Goal: Task Accomplishment & Management: Manage account settings

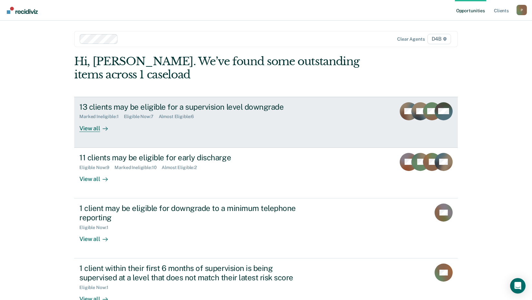
click at [85, 128] on div "View all" at bounding box center [97, 125] width 36 height 13
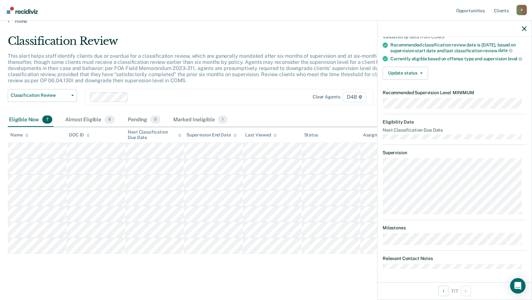
scroll to position [50, 0]
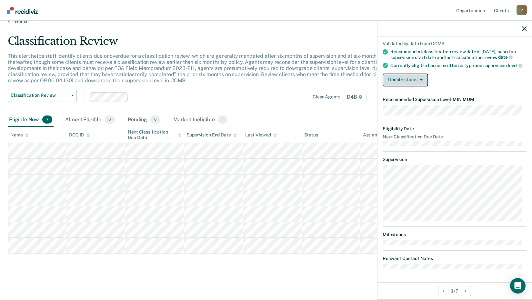
click at [422, 78] on button "Update status" at bounding box center [404, 80] width 45 height 13
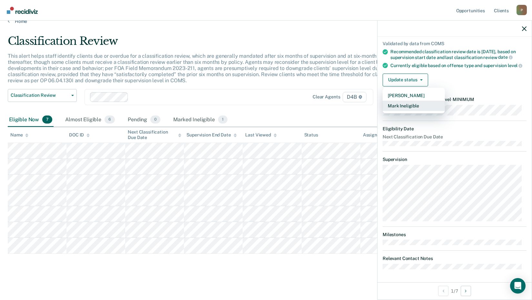
click at [406, 103] on button "Mark Ineligible" at bounding box center [413, 106] width 62 height 10
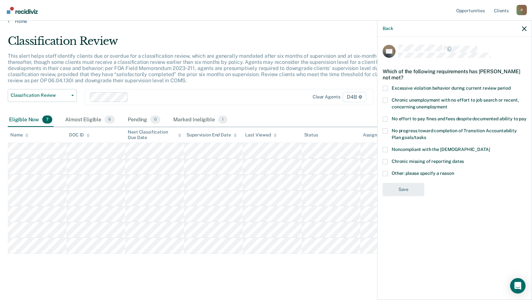
click at [383, 116] on span at bounding box center [384, 118] width 5 height 5
click at [526, 116] on input "No effort to pay fines and fees despite documented ability to pay" at bounding box center [526, 116] width 0 height 0
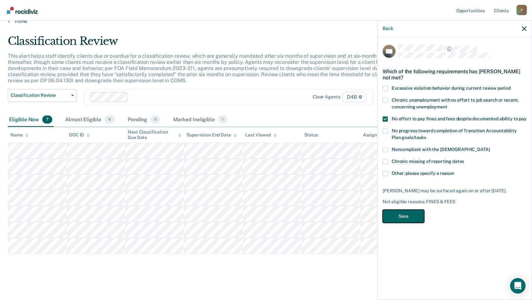
click at [399, 217] on button "Save" at bounding box center [403, 216] width 42 height 13
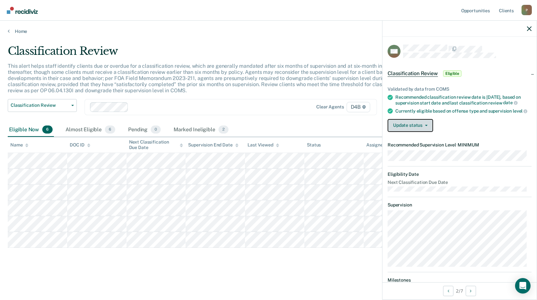
click at [427, 126] on icon "button" at bounding box center [426, 125] width 3 height 1
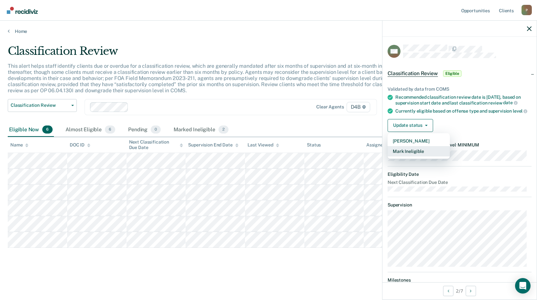
click at [408, 156] on button "Mark Ineligible" at bounding box center [418, 151] width 62 height 10
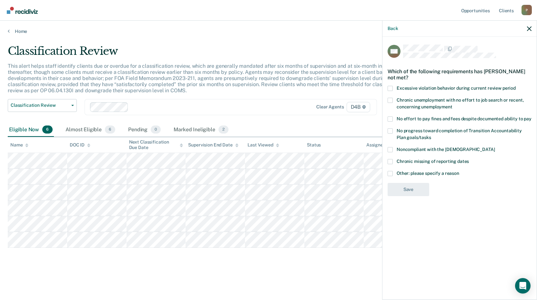
click at [391, 130] on span at bounding box center [389, 130] width 5 height 5
click at [431, 135] on input "No progress toward completion of Transition Accountability Plan goals/tasks" at bounding box center [431, 135] width 0 height 0
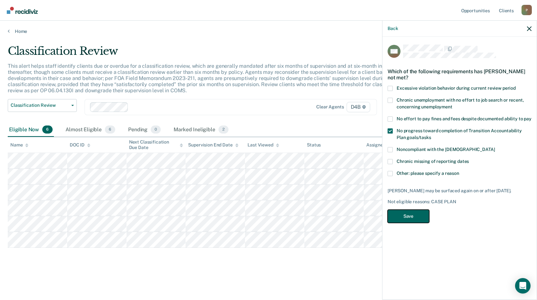
click at [401, 215] on button "Save" at bounding box center [408, 216] width 42 height 13
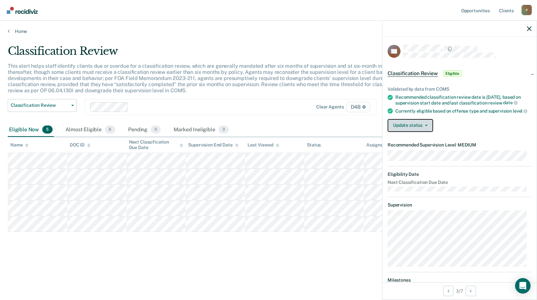
click at [426, 132] on button "Update status" at bounding box center [409, 125] width 45 height 13
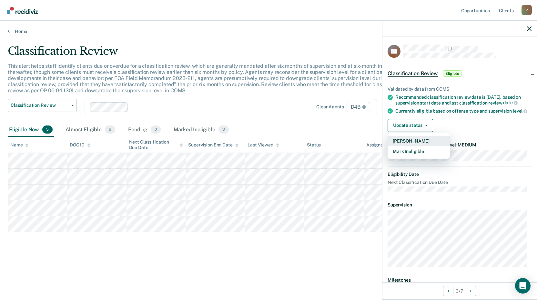
click at [400, 146] on button "[PERSON_NAME]" at bounding box center [418, 141] width 62 height 10
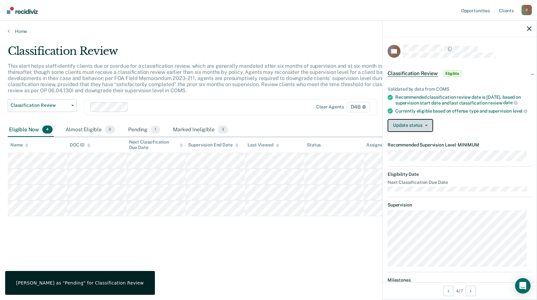
click at [426, 132] on button "Update status" at bounding box center [409, 125] width 45 height 13
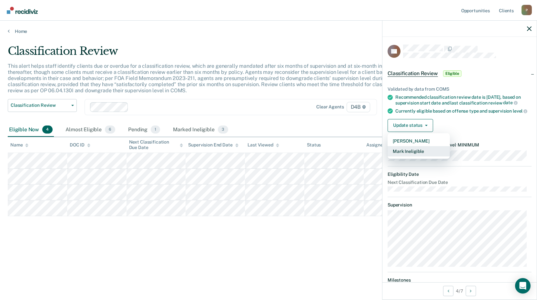
click at [406, 156] on button "Mark Ineligible" at bounding box center [418, 151] width 62 height 10
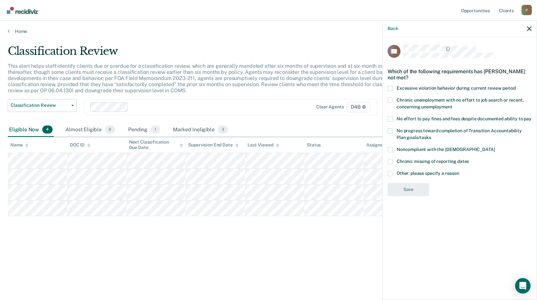
click at [390, 174] on span at bounding box center [389, 173] width 5 height 5
click at [459, 171] on input "Other: please specify a reason" at bounding box center [459, 171] width 0 height 0
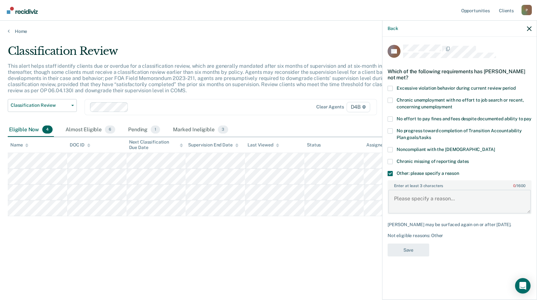
click at [406, 195] on textarea "Enter at least 3 characters 0 / 1600" at bounding box center [459, 202] width 143 height 24
type textarea "pending pv for absconding"
click at [409, 246] on button "Save" at bounding box center [408, 249] width 42 height 13
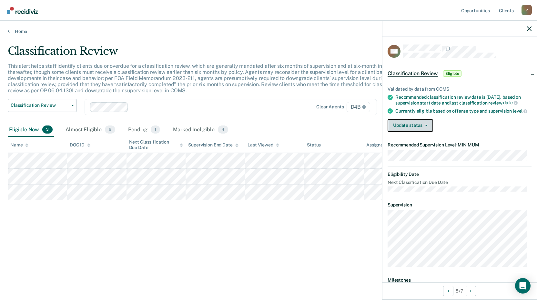
click at [406, 132] on button "Update status" at bounding box center [409, 125] width 45 height 13
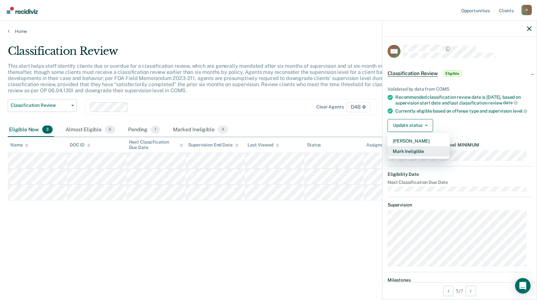
click at [403, 156] on button "Mark Ineligible" at bounding box center [418, 151] width 62 height 10
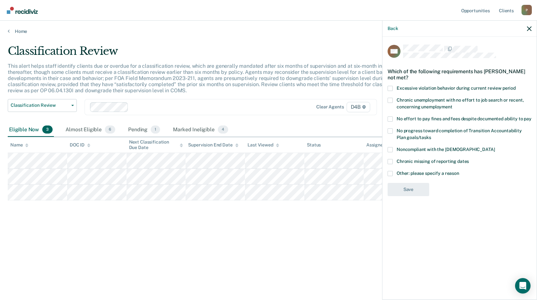
click at [391, 117] on span at bounding box center [389, 118] width 5 height 5
click at [531, 116] on input "No effort to pay fines and fees despite documented ability to pay" at bounding box center [531, 116] width 0 height 0
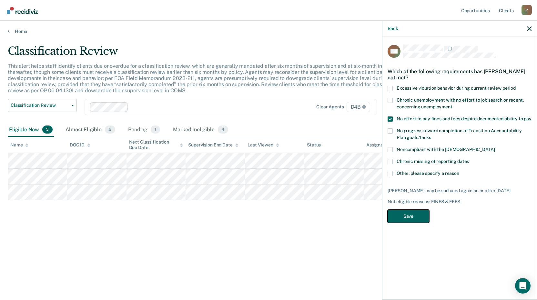
click at [411, 213] on button "Save" at bounding box center [408, 216] width 42 height 13
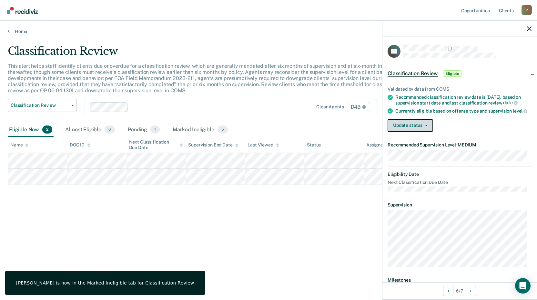
click at [406, 132] on button "Update status" at bounding box center [409, 125] width 45 height 13
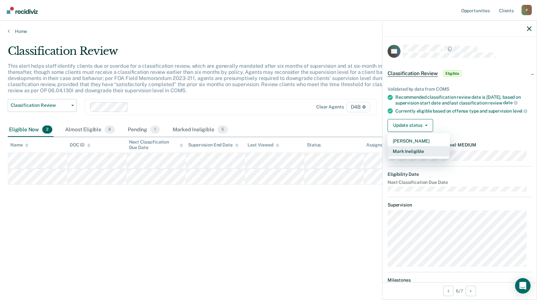
click at [395, 156] on button "Mark Ineligible" at bounding box center [418, 151] width 62 height 10
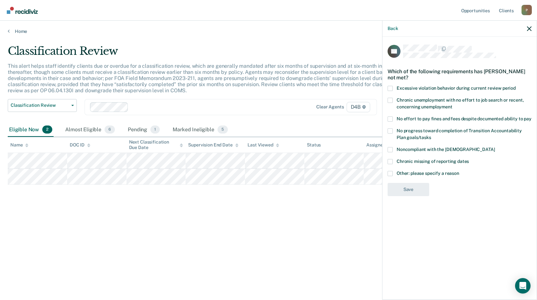
click at [389, 121] on span at bounding box center [389, 118] width 5 height 5
click at [531, 116] on input "No effort to pay fines and fees despite documented ability to pay" at bounding box center [531, 116] width 0 height 0
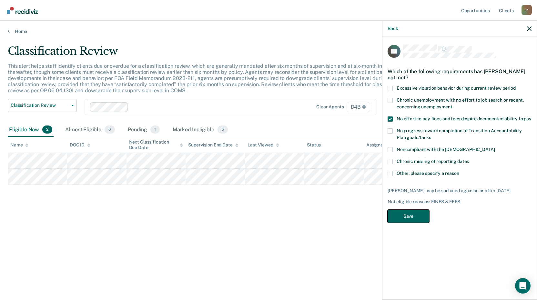
click at [404, 217] on button "Save" at bounding box center [408, 216] width 42 height 13
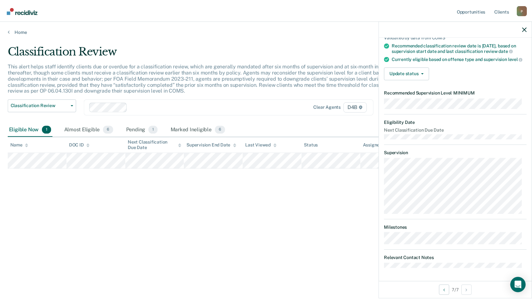
scroll to position [62, 0]
click at [407, 73] on button "Update status" at bounding box center [409, 73] width 45 height 13
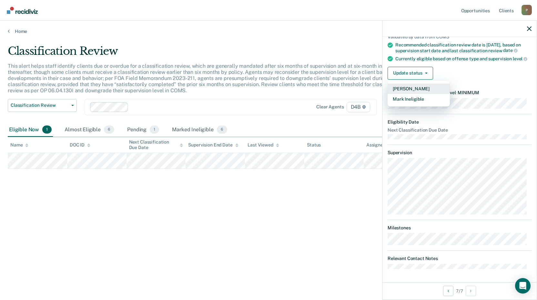
click at [404, 86] on button "[PERSON_NAME]" at bounding box center [418, 89] width 62 height 10
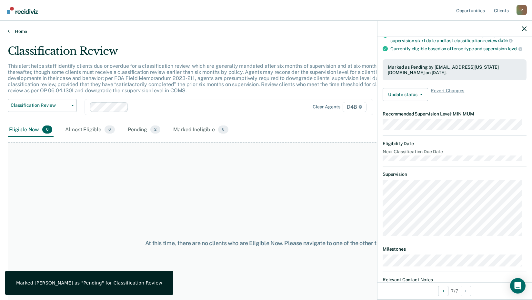
click at [21, 32] on link "Home" at bounding box center [266, 31] width 516 height 6
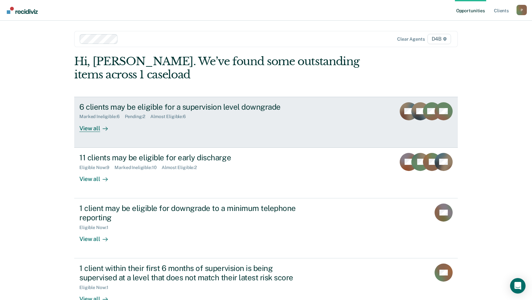
click at [88, 127] on div "View all" at bounding box center [97, 125] width 36 height 13
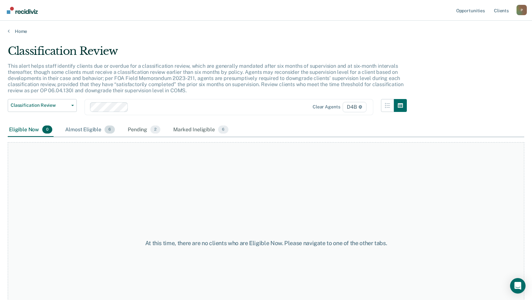
click at [89, 131] on div "Almost Eligible 6" at bounding box center [90, 130] width 52 height 14
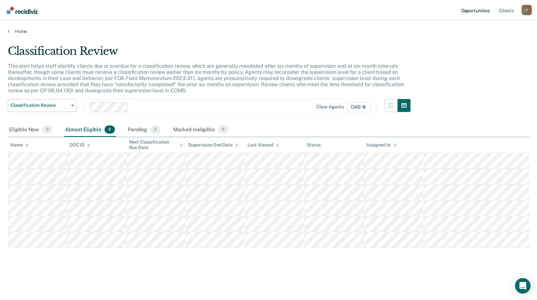
click at [475, 11] on link "Opportunities" at bounding box center [474, 10] width 31 height 21
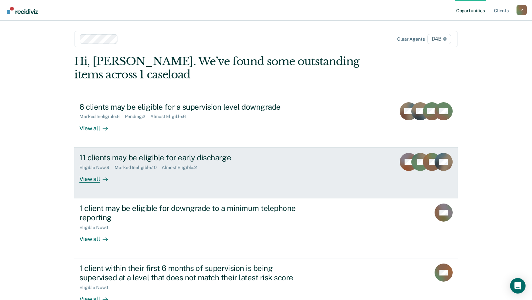
click at [145, 160] on div "11 clients may be eligible for early discharge" at bounding box center [192, 157] width 226 height 9
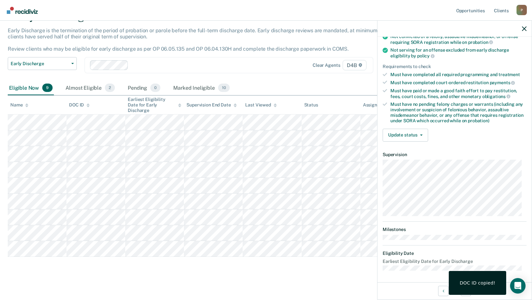
scroll to position [78, 0]
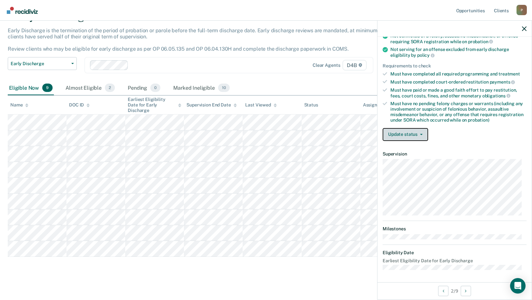
click at [412, 134] on button "Update status" at bounding box center [404, 134] width 45 height 13
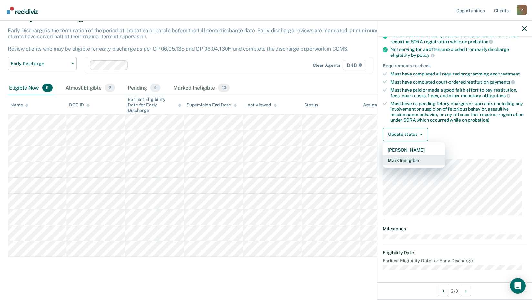
click at [404, 162] on button "Mark Ineligible" at bounding box center [413, 160] width 62 height 10
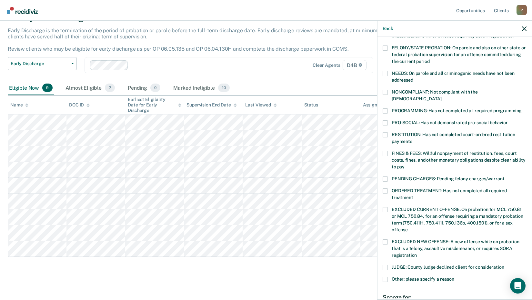
click at [386, 132] on span at bounding box center [384, 134] width 5 height 5
click at [412, 139] on input "RESTITUTION: Has not completed court-ordered restitution payments" at bounding box center [412, 139] width 0 height 0
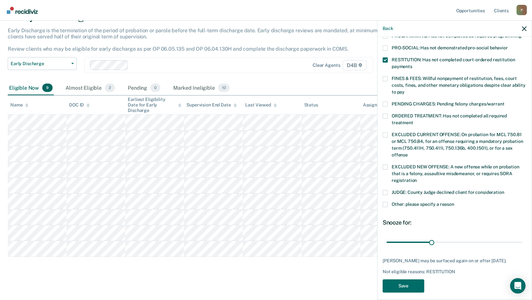
scroll to position [156, 0]
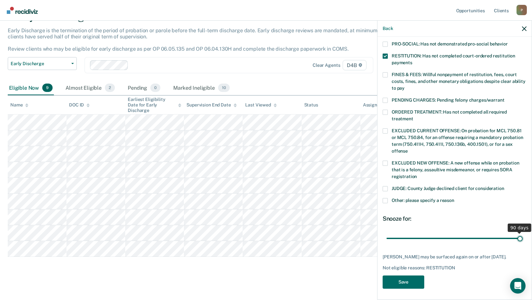
drag, startPoint x: 427, startPoint y: 229, endPoint x: 524, endPoint y: 237, distance: 97.1
type input "90"
click at [522, 237] on input "range" at bounding box center [454, 237] width 136 height 11
drag, startPoint x: 434, startPoint y: 90, endPoint x: 434, endPoint y: 94, distance: 3.9
click at [434, 97] on span "PENDING CHARGES: Pending felony charges/warrant" at bounding box center [447, 99] width 113 height 5
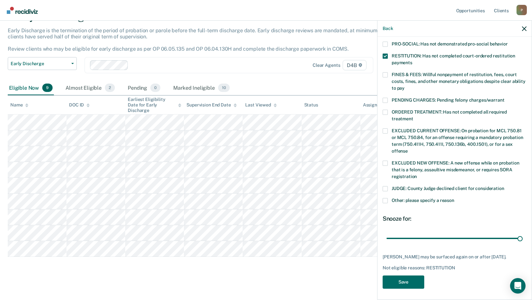
click at [504, 98] on input "PENDING CHARGES: Pending felony charges/warrant" at bounding box center [504, 98] width 0 height 0
click at [386, 98] on span at bounding box center [384, 100] width 5 height 5
click at [504, 98] on input "PENDING CHARGES: Pending felony charges/warrant" at bounding box center [504, 98] width 0 height 0
click at [388, 28] on button "Back" at bounding box center [387, 28] width 10 height 5
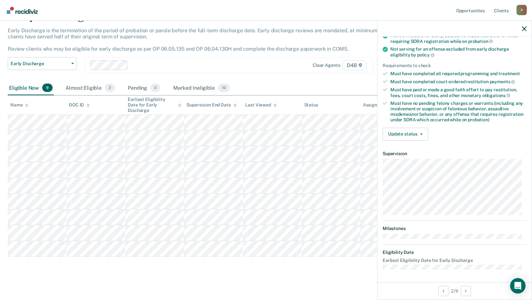
scroll to position [78, 0]
click at [347, 18] on nav "Opportunities Client s [EMAIL_ADDRESS][US_STATE][DOMAIN_NAME] P Profile How it …" at bounding box center [265, 10] width 521 height 20
click at [413, 129] on button "Update status" at bounding box center [404, 134] width 45 height 13
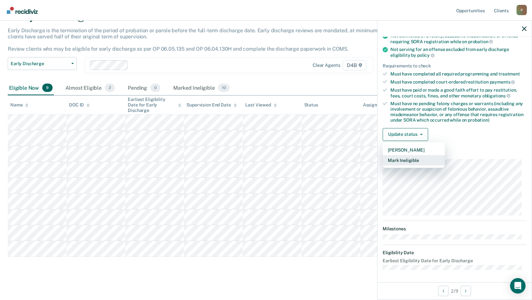
click at [411, 161] on button "Mark Ineligible" at bounding box center [413, 160] width 62 height 10
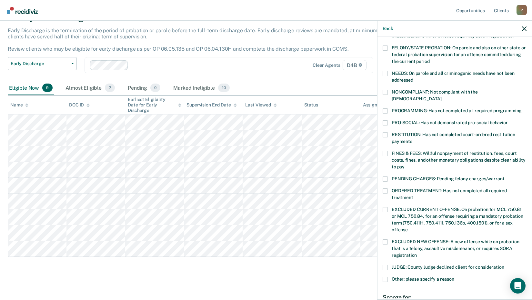
click at [387, 132] on span at bounding box center [384, 134] width 5 height 5
click at [412, 139] on input "RESTITUTION: Has not completed court-ordered restitution payments" at bounding box center [412, 139] width 0 height 0
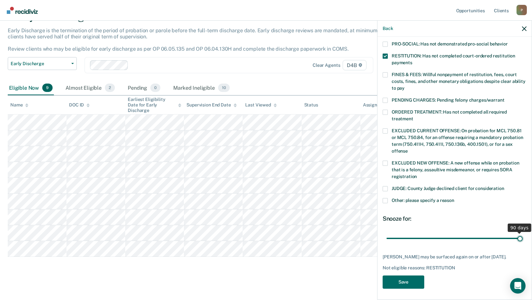
drag, startPoint x: 429, startPoint y: 228, endPoint x: 524, endPoint y: 230, distance: 94.8
type input "90"
click at [522, 232] on input "range" at bounding box center [454, 237] width 136 height 11
drag, startPoint x: 431, startPoint y: 169, endPoint x: 431, endPoint y: 188, distance: 19.7
click at [431, 188] on div "JUDGE: County Judge declined client for consideration" at bounding box center [454, 192] width 144 height 12
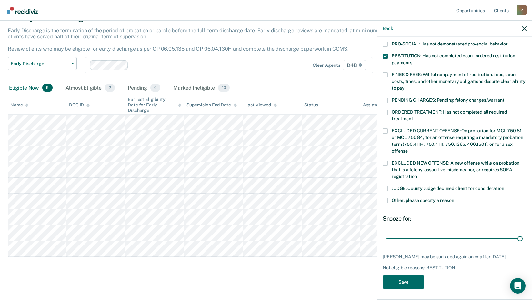
click at [437, 215] on div "Snooze for:" at bounding box center [454, 218] width 144 height 7
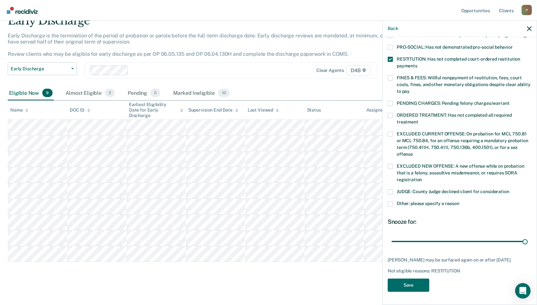
scroll to position [151, 0]
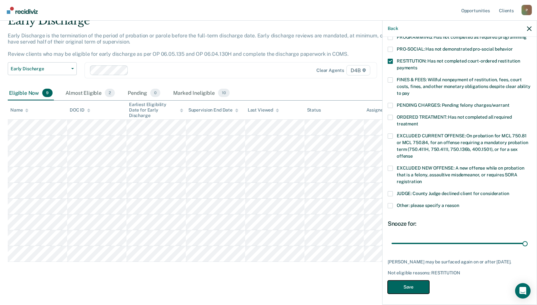
click at [410, 281] on button "Save" at bounding box center [409, 287] width 42 height 13
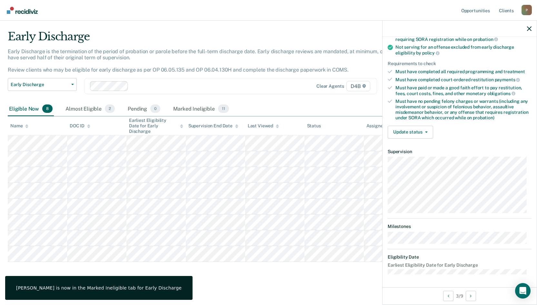
scroll to position [79, 0]
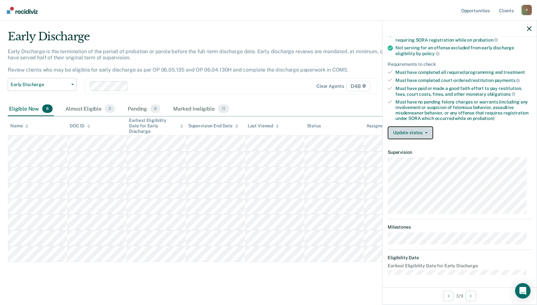
click at [425, 130] on button "Update status" at bounding box center [410, 132] width 45 height 13
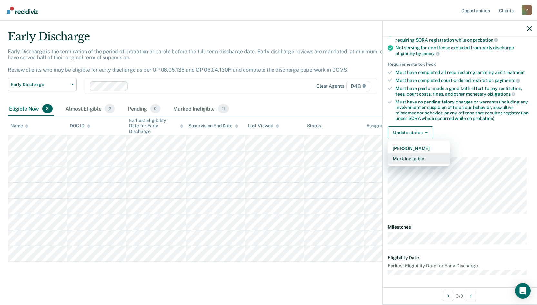
click at [411, 156] on button "Mark Ineligible" at bounding box center [419, 158] width 62 height 10
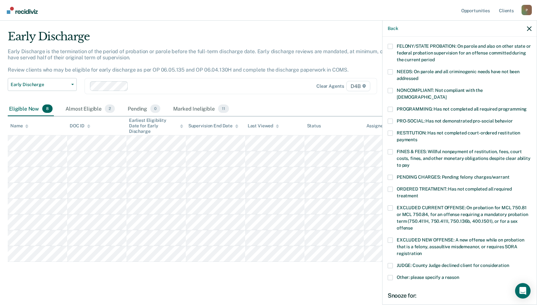
click at [390, 175] on span at bounding box center [390, 177] width 5 height 5
click at [509, 175] on input "PENDING CHARGES: Pending felony charges/warrant" at bounding box center [509, 175] width 0 height 0
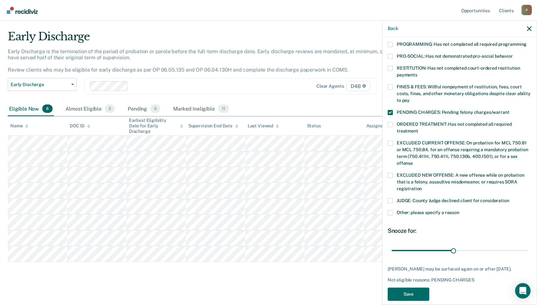
scroll to position [146, 0]
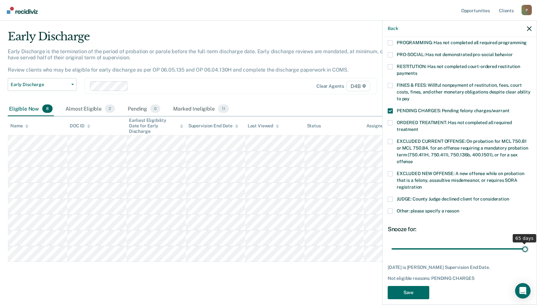
drag, startPoint x: 452, startPoint y: 239, endPoint x: 541, endPoint y: 240, distance: 89.6
type input "65"
click at [527, 243] on input "range" at bounding box center [459, 248] width 136 height 11
click at [410, 286] on button "Save" at bounding box center [409, 292] width 42 height 13
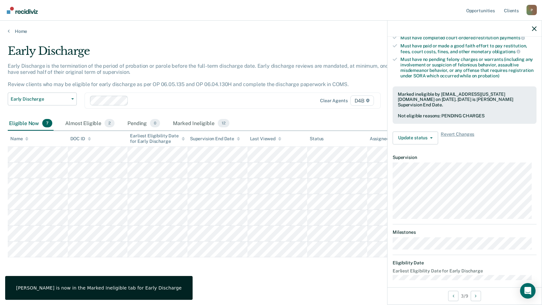
scroll to position [79, 0]
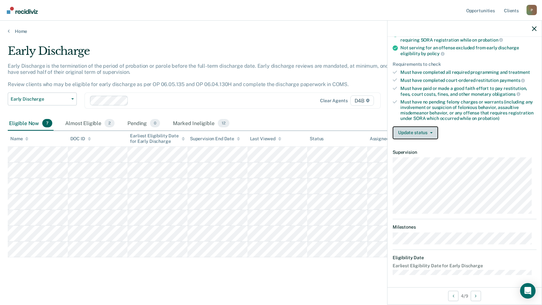
click at [422, 132] on button "Update status" at bounding box center [414, 132] width 45 height 13
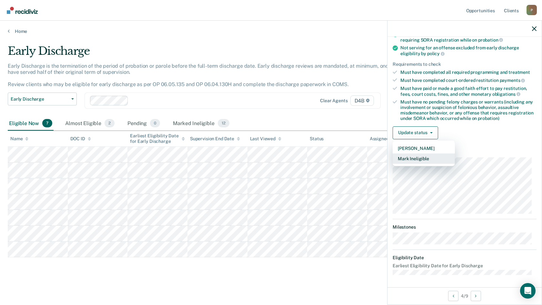
click at [417, 156] on button "Mark Ineligible" at bounding box center [423, 158] width 62 height 10
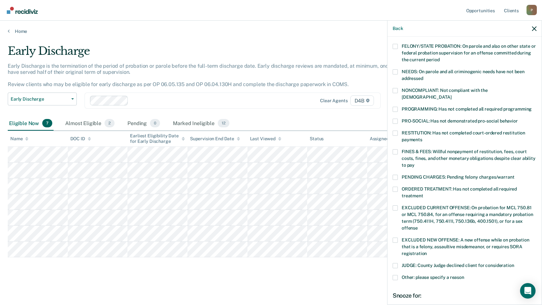
click at [398, 119] on label "PRO-SOCIAL: Has not demonstrated pro-social behavior" at bounding box center [464, 122] width 144 height 7
click at [517, 119] on input "PRO-SOCIAL: Has not demonstrated pro-social behavior" at bounding box center [517, 119] width 0 height 0
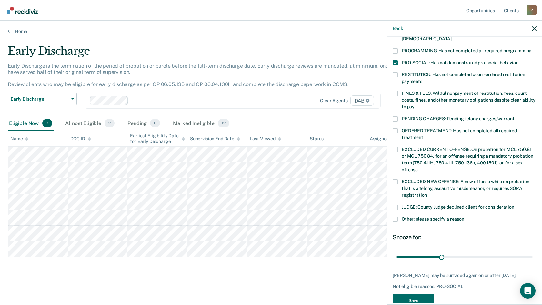
scroll to position [146, 0]
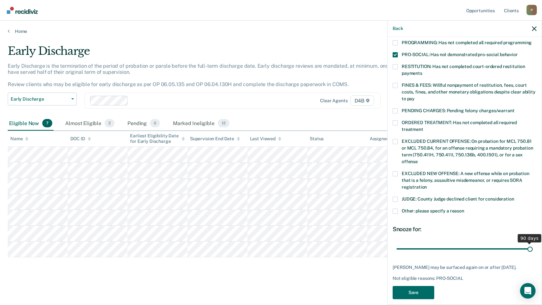
drag, startPoint x: 440, startPoint y: 241, endPoint x: 541, endPoint y: 241, distance: 100.9
type input "90"
click at [532, 243] on input "range" at bounding box center [464, 248] width 136 height 11
click at [408, 293] on button "Save" at bounding box center [413, 292] width 42 height 13
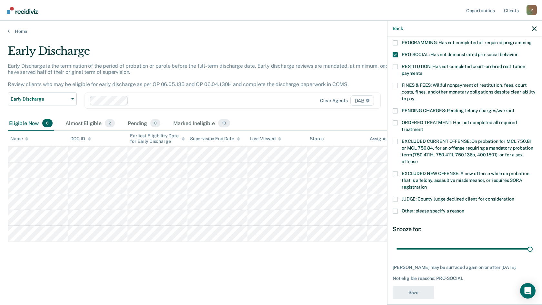
scroll to position [127, 0]
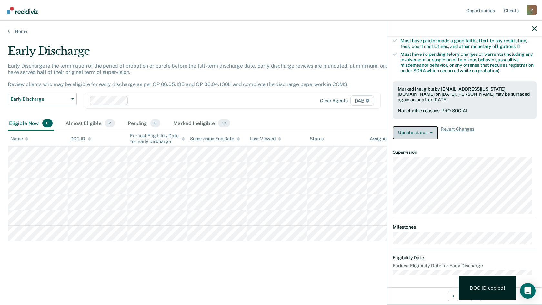
click at [413, 134] on button "Update status" at bounding box center [414, 132] width 45 height 13
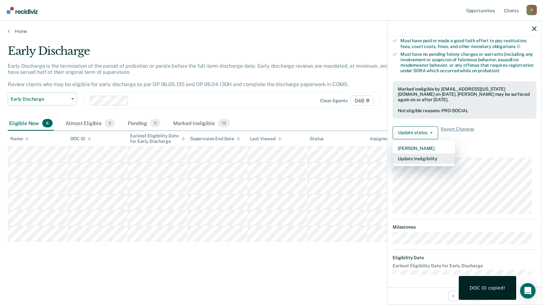
click at [413, 158] on button "Update Ineligibility" at bounding box center [423, 158] width 62 height 10
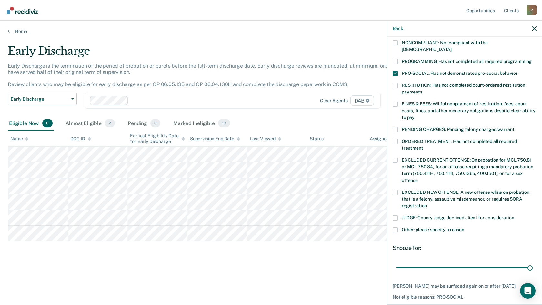
click at [396, 102] on span at bounding box center [394, 104] width 5 height 5
click at [414, 115] on input "FINES & FEES: Willful nonpayment of restitution, fees, court costs, fines, and …" at bounding box center [414, 115] width 0 height 0
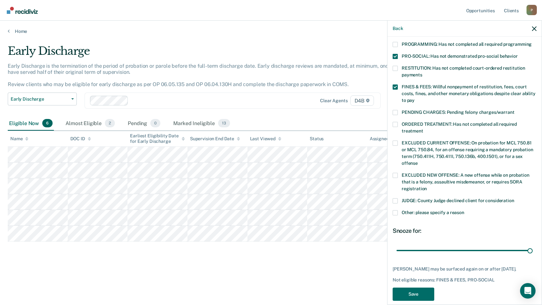
scroll to position [151, 0]
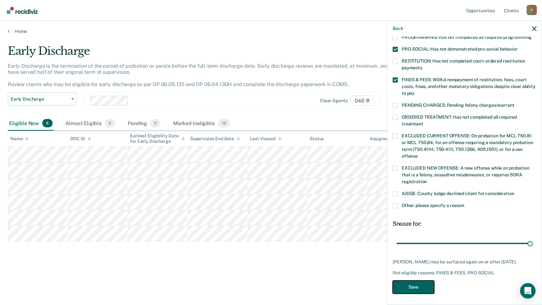
click at [418, 283] on button "Save" at bounding box center [413, 287] width 42 height 13
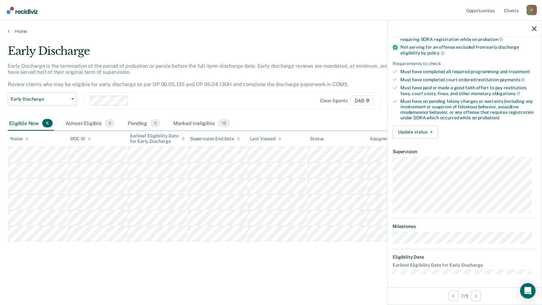
scroll to position [73, 0]
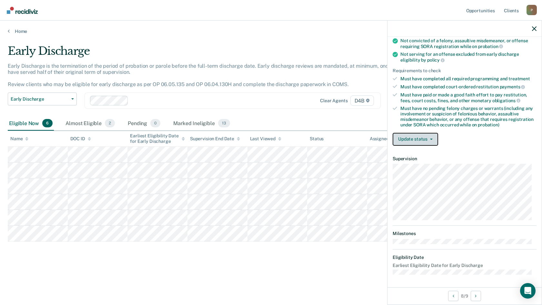
click at [423, 139] on button "Update status" at bounding box center [414, 139] width 45 height 13
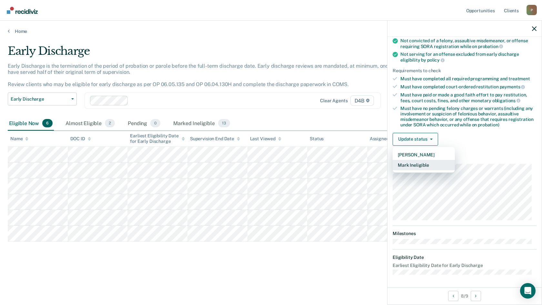
click at [411, 167] on button "Mark Ineligible" at bounding box center [423, 165] width 62 height 10
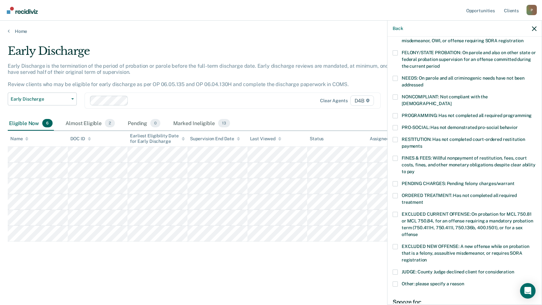
click at [396, 125] on span at bounding box center [394, 127] width 5 height 5
click at [517, 125] on input "PRO-SOCIAL: Has not demonstrated pro-social behavior" at bounding box center [517, 125] width 0 height 0
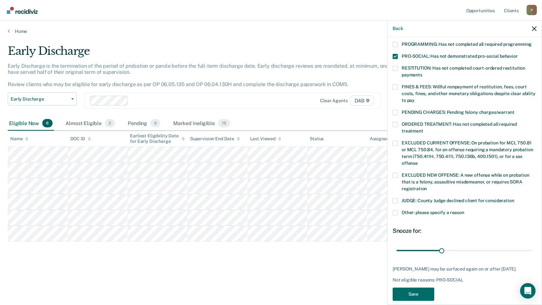
scroll to position [146, 0]
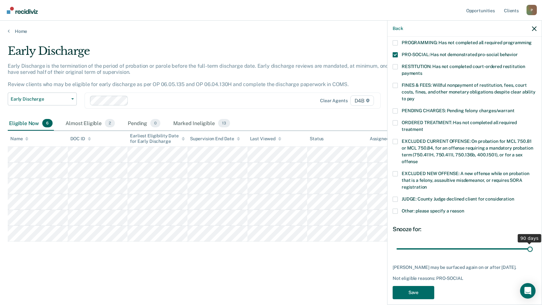
drag, startPoint x: 440, startPoint y: 241, endPoint x: 541, endPoint y: 238, distance: 101.6
type input "90"
click at [532, 243] on input "range" at bounding box center [464, 248] width 136 height 11
click at [408, 286] on button "Save" at bounding box center [413, 292] width 42 height 13
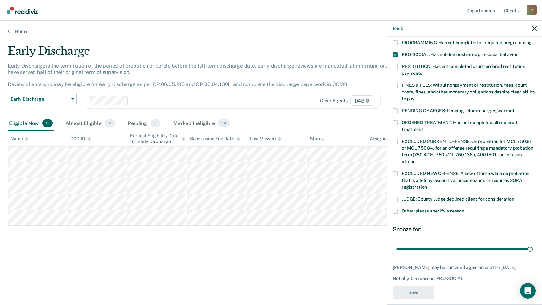
scroll to position [121, 0]
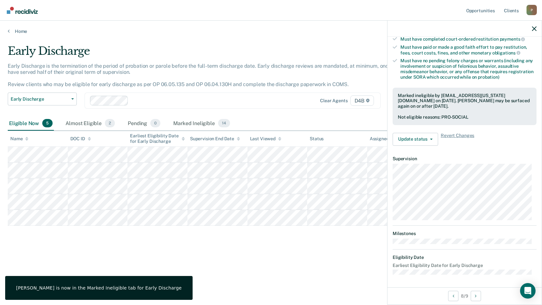
click at [172, 246] on div "Early Discharge Early Discharge is the termination of the period of probation o…" at bounding box center [271, 150] width 526 height 212
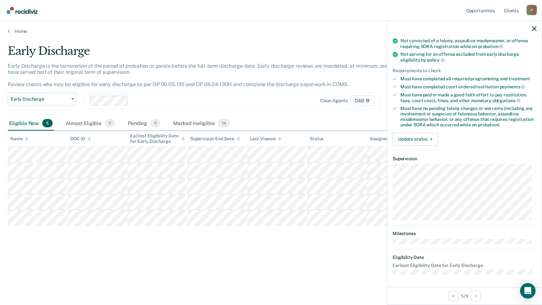
scroll to position [73, 0]
click at [426, 137] on button "Update status" at bounding box center [414, 139] width 45 height 13
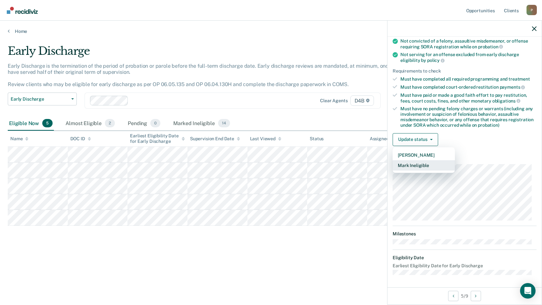
click at [409, 166] on button "Mark Ineligible" at bounding box center [423, 165] width 62 height 10
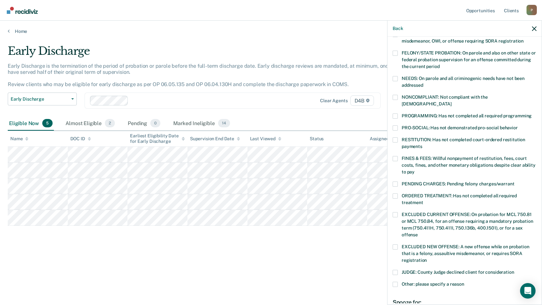
click at [398, 156] on label "FINES & FEES: Willful nonpayment of restitution, fees, court costs, fines, and …" at bounding box center [464, 166] width 144 height 20
click at [414, 170] on input "FINES & FEES: Willful nonpayment of restitution, fees, court costs, fines, and …" at bounding box center [414, 170] width 0 height 0
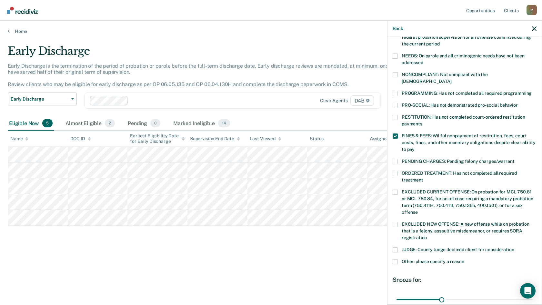
scroll to position [151, 0]
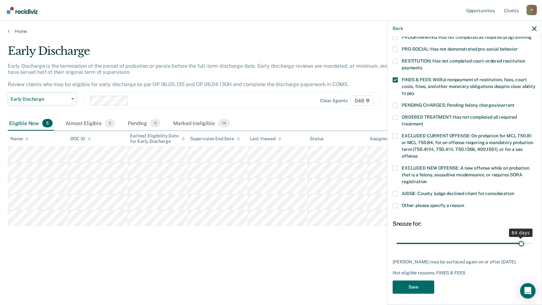
drag, startPoint x: 438, startPoint y: 233, endPoint x: 516, endPoint y: 233, distance: 77.7
type input "84"
click at [516, 238] on input "range" at bounding box center [464, 243] width 136 height 11
click at [409, 283] on button "Save" at bounding box center [413, 287] width 42 height 13
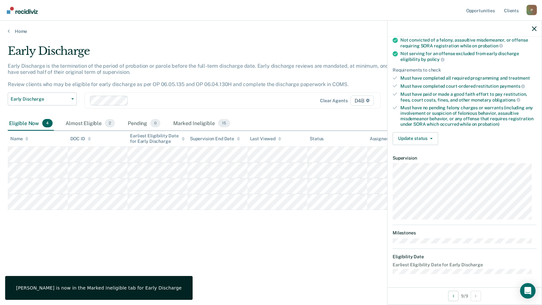
scroll to position [79, 0]
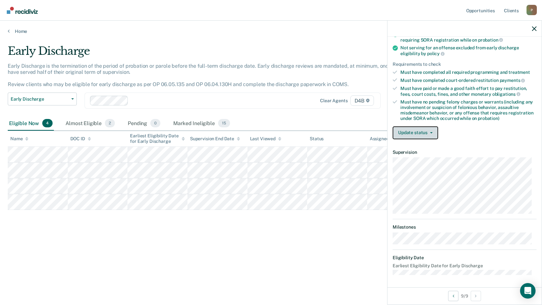
click at [415, 134] on button "Update status" at bounding box center [414, 132] width 45 height 13
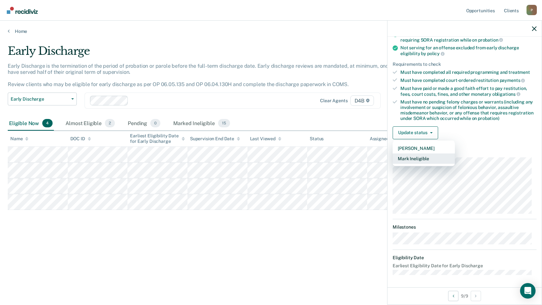
click at [420, 159] on button "Mark Ineligible" at bounding box center [423, 158] width 62 height 10
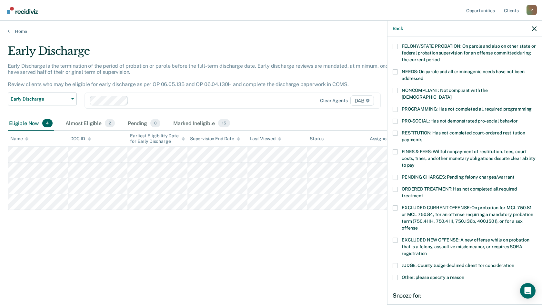
click at [396, 149] on span at bounding box center [394, 151] width 5 height 5
click at [414, 163] on input "FINES & FEES: Willful nonpayment of restitution, fees, court costs, fines, and …" at bounding box center [414, 163] width 0 height 0
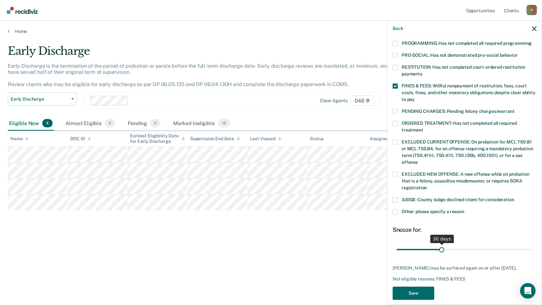
scroll to position [146, 0]
drag, startPoint x: 440, startPoint y: 240, endPoint x: 534, endPoint y: 242, distance: 93.2
type input "90"
click at [532, 243] on input "range" at bounding box center [464, 248] width 136 height 11
click at [423, 287] on button "Save" at bounding box center [413, 292] width 42 height 13
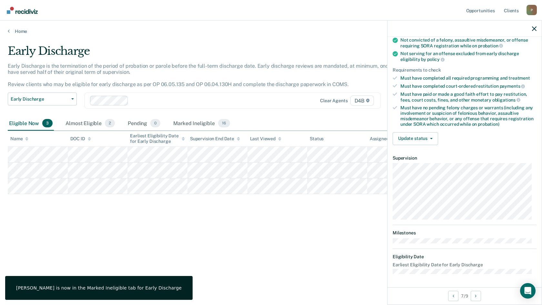
scroll to position [73, 0]
click at [432, 140] on button "Update status" at bounding box center [414, 139] width 45 height 13
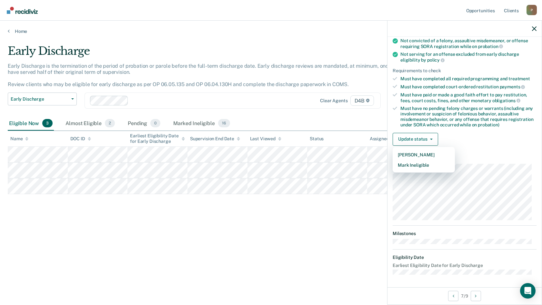
click at [287, 219] on div "Early Discharge Early Discharge is the termination of the period of probation o…" at bounding box center [271, 150] width 526 height 212
